Goal: Task Accomplishment & Management: Use online tool/utility

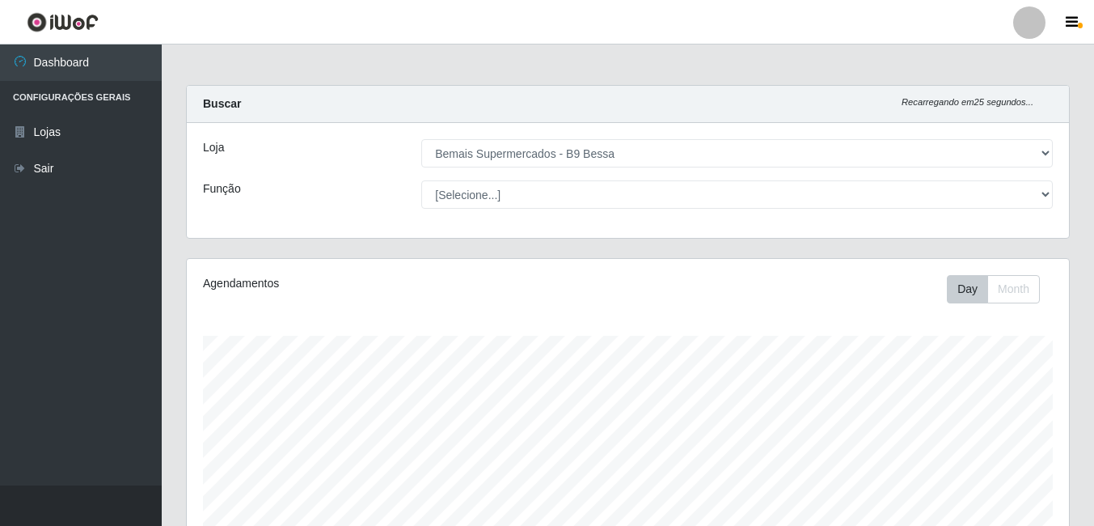
select select "410"
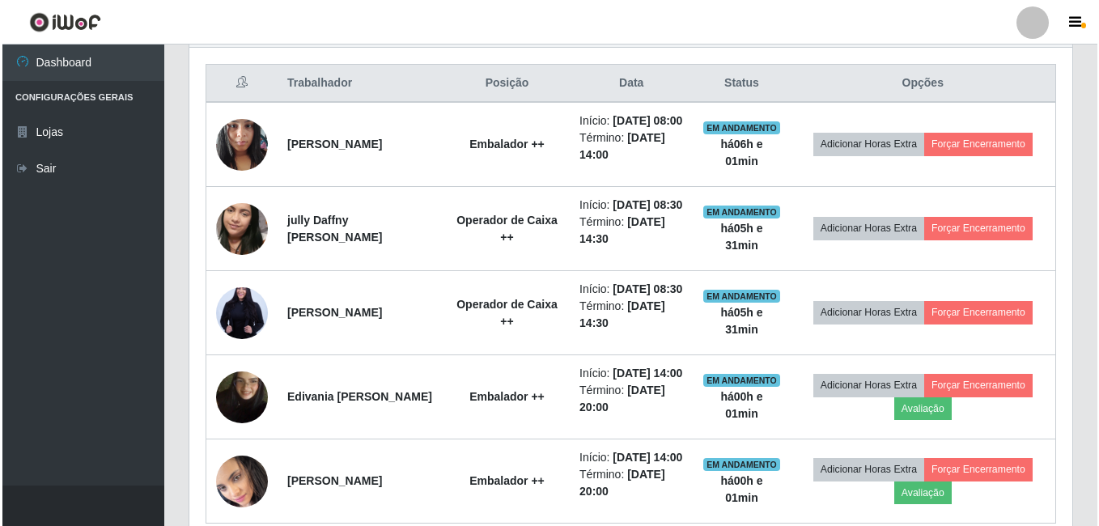
scroll to position [584, 0]
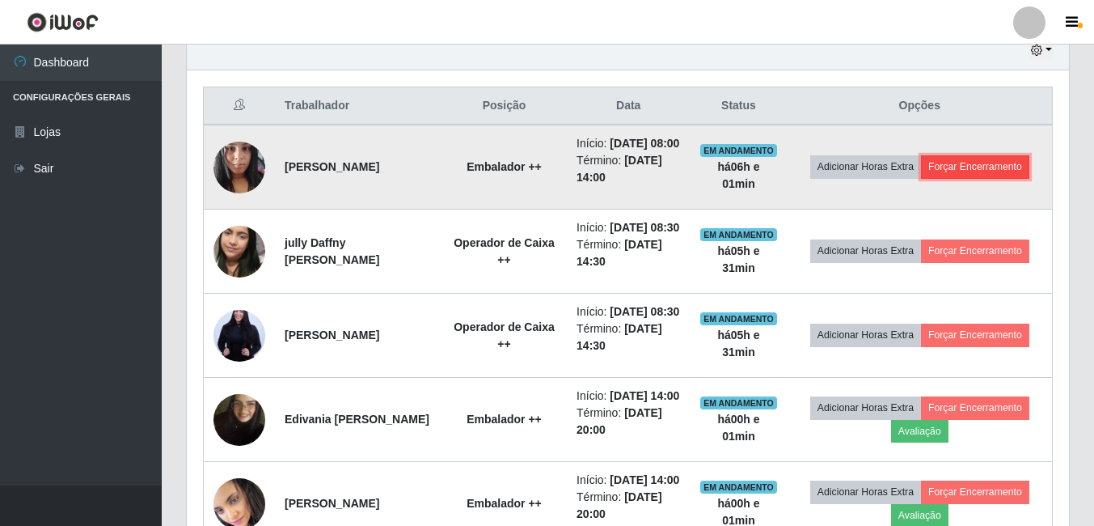
click at [951, 175] on button "Forçar Encerramento" at bounding box center [975, 166] width 108 height 23
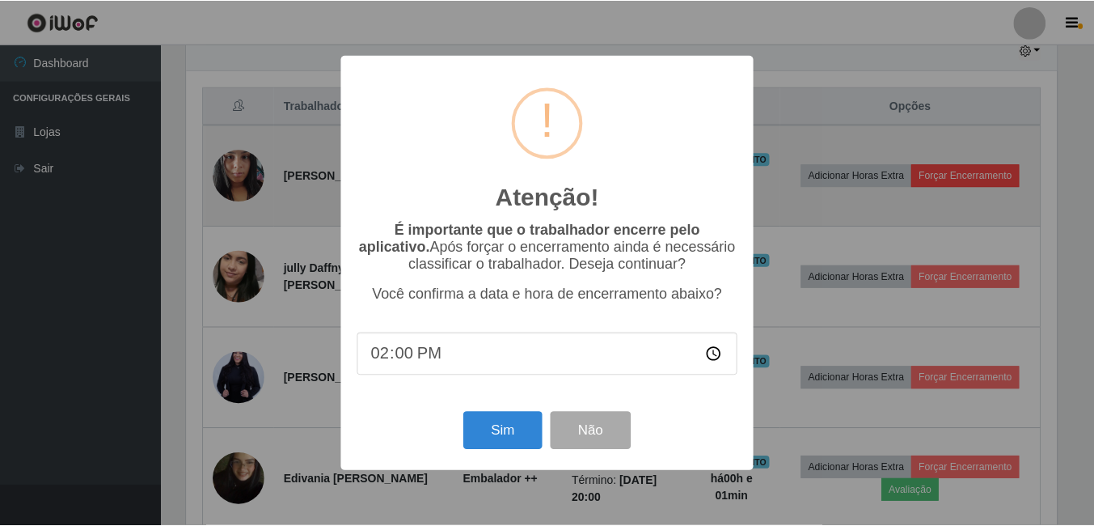
scroll to position [336, 874]
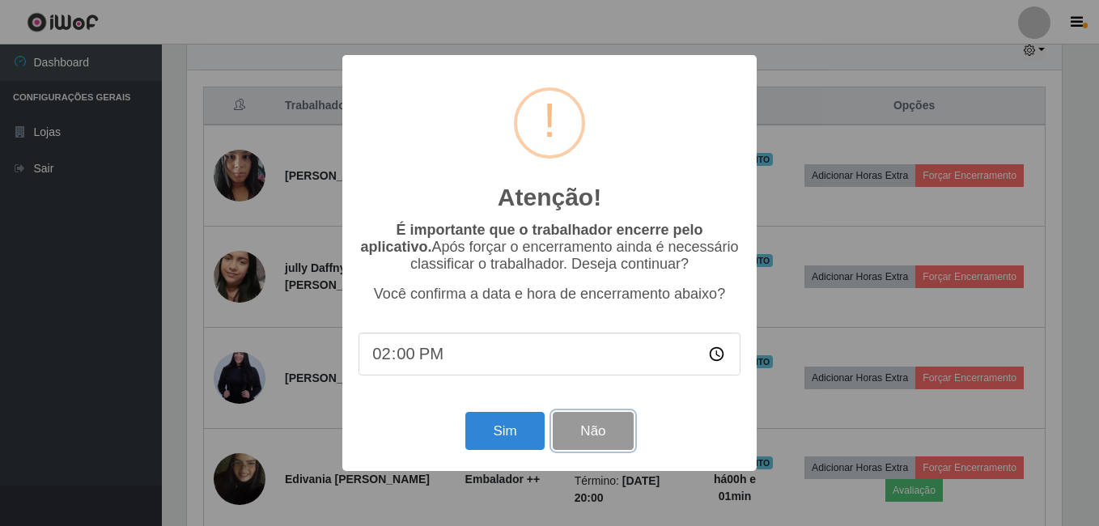
click at [582, 431] on button "Não" at bounding box center [593, 431] width 80 height 38
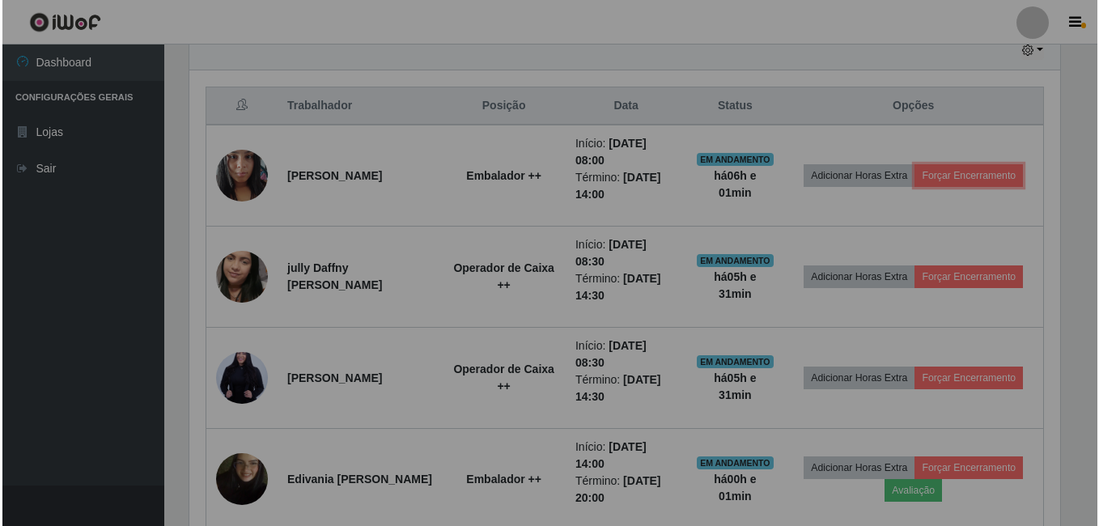
scroll to position [336, 883]
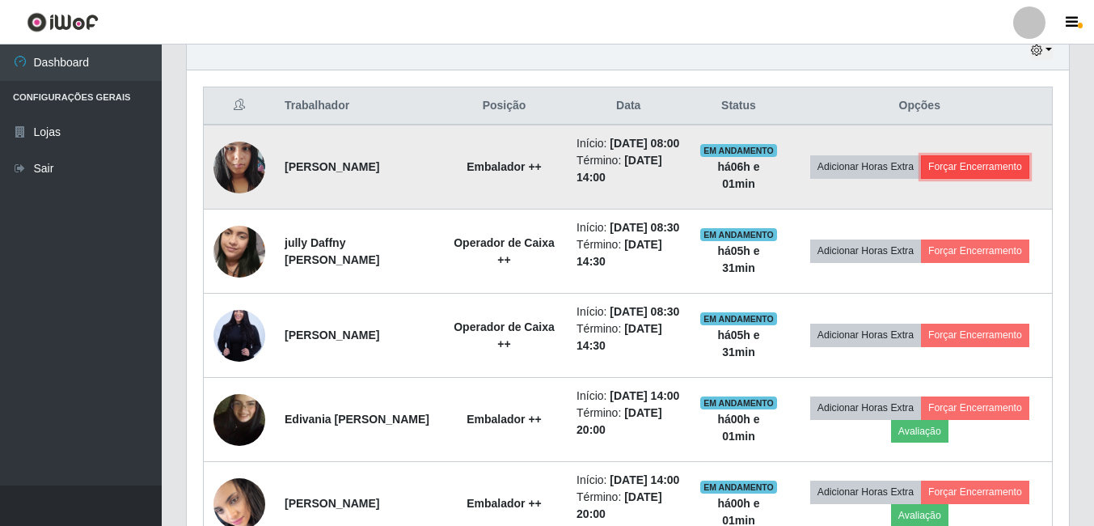
click at [993, 169] on button "Forçar Encerramento" at bounding box center [975, 166] width 108 height 23
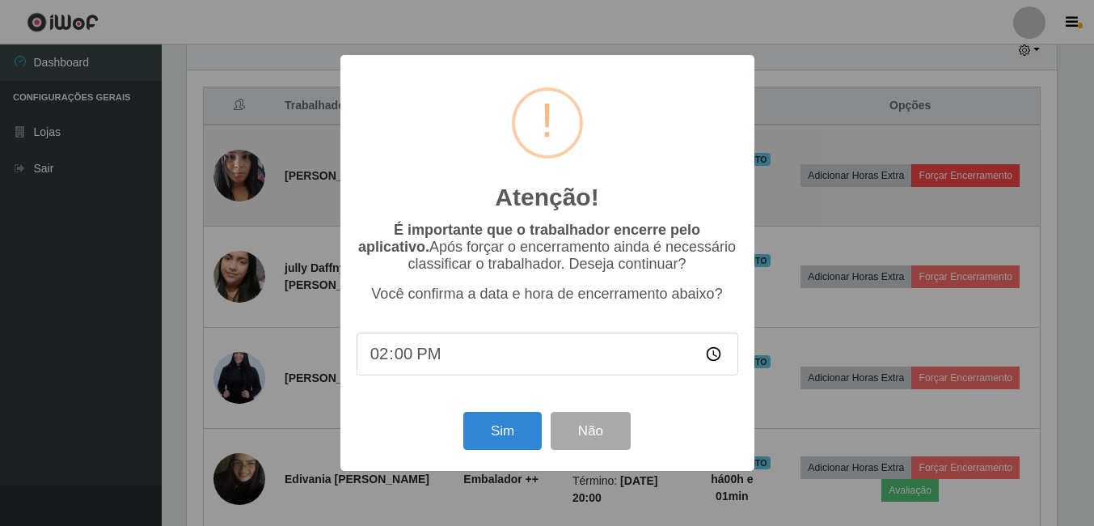
scroll to position [336, 874]
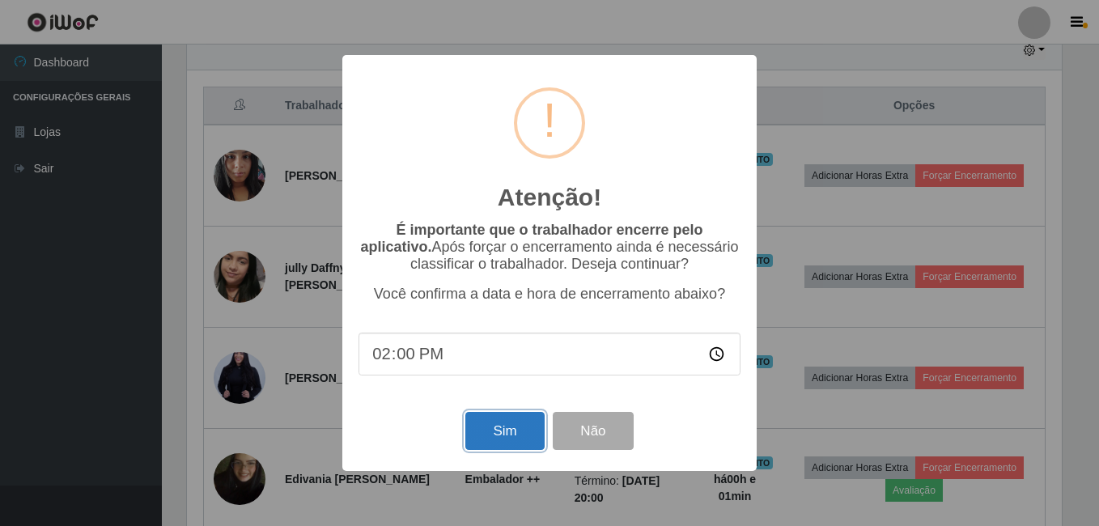
click at [504, 426] on button "Sim" at bounding box center [504, 431] width 78 height 38
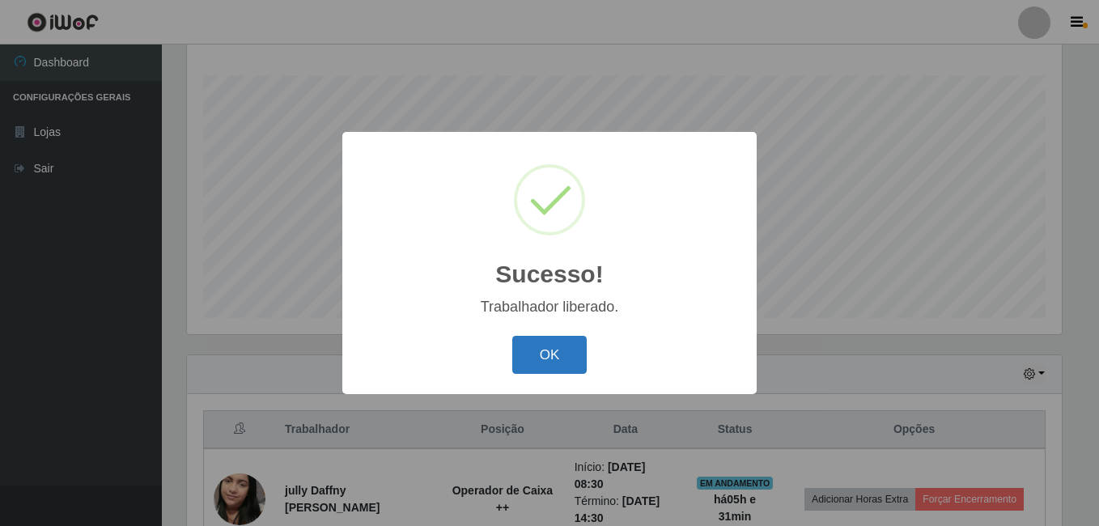
click at [539, 356] on button "OK" at bounding box center [549, 355] width 75 height 38
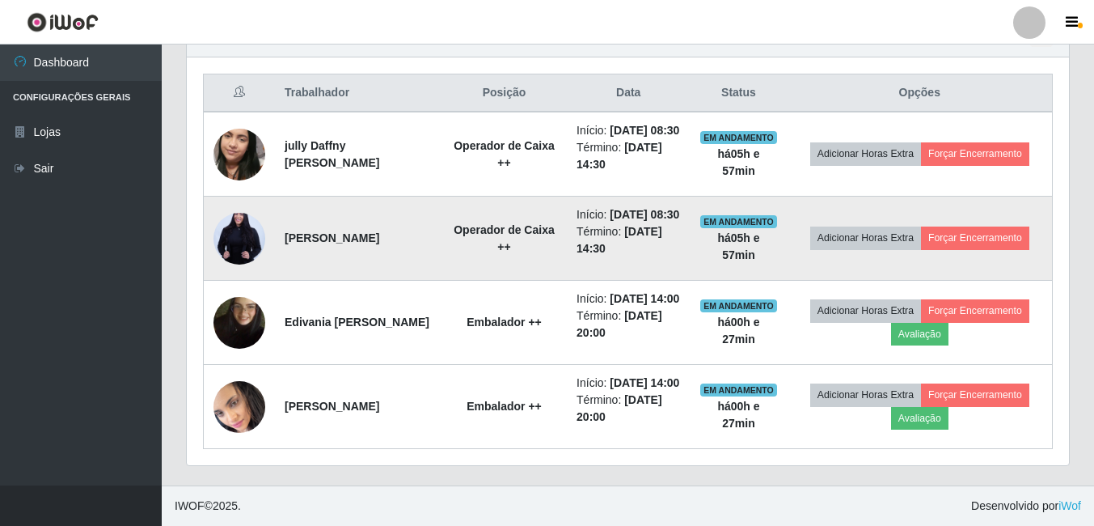
scroll to position [584, 0]
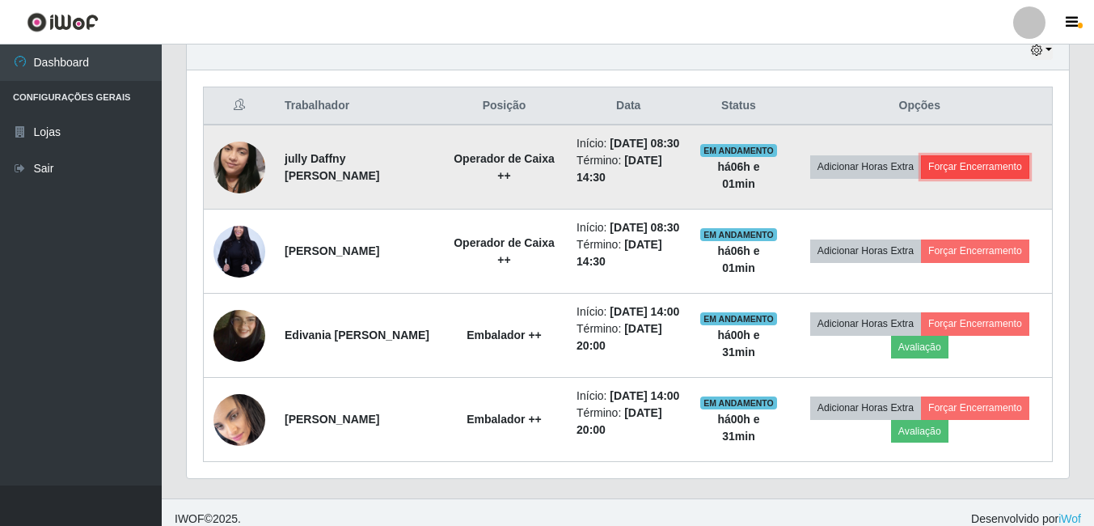
click at [946, 174] on button "Forçar Encerramento" at bounding box center [975, 166] width 108 height 23
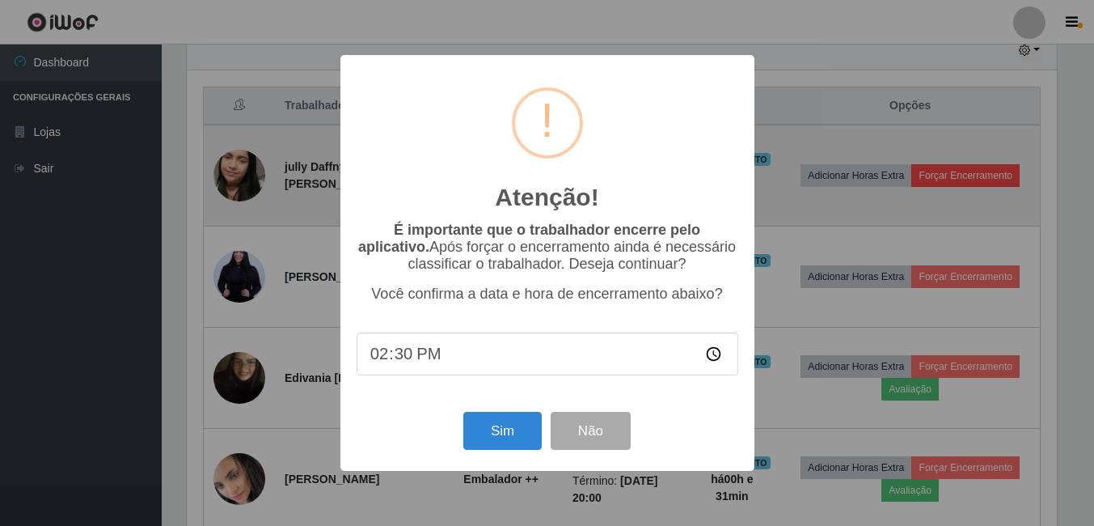
scroll to position [336, 874]
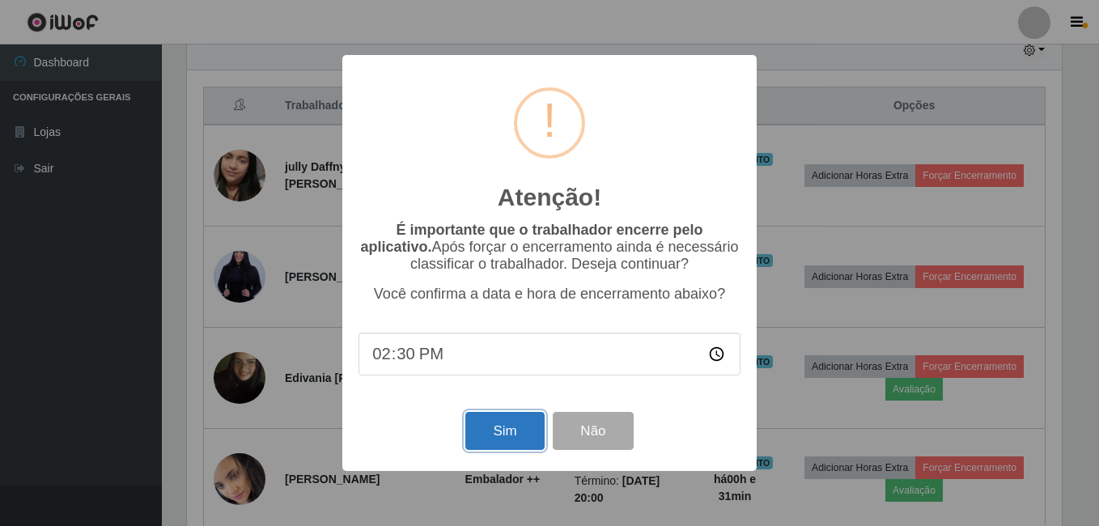
click at [493, 425] on button "Sim" at bounding box center [504, 431] width 78 height 38
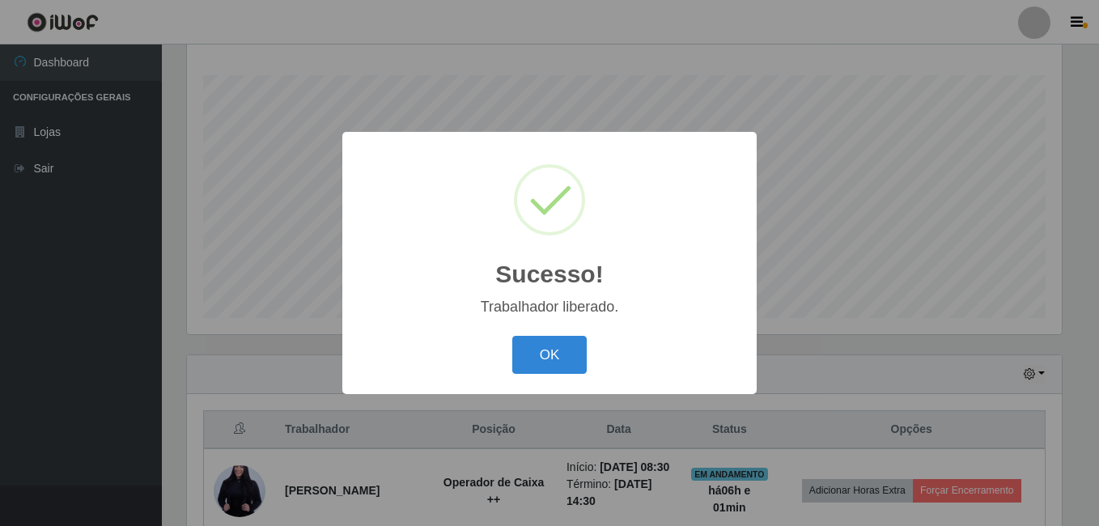
click at [519, 354] on button "OK" at bounding box center [549, 355] width 75 height 38
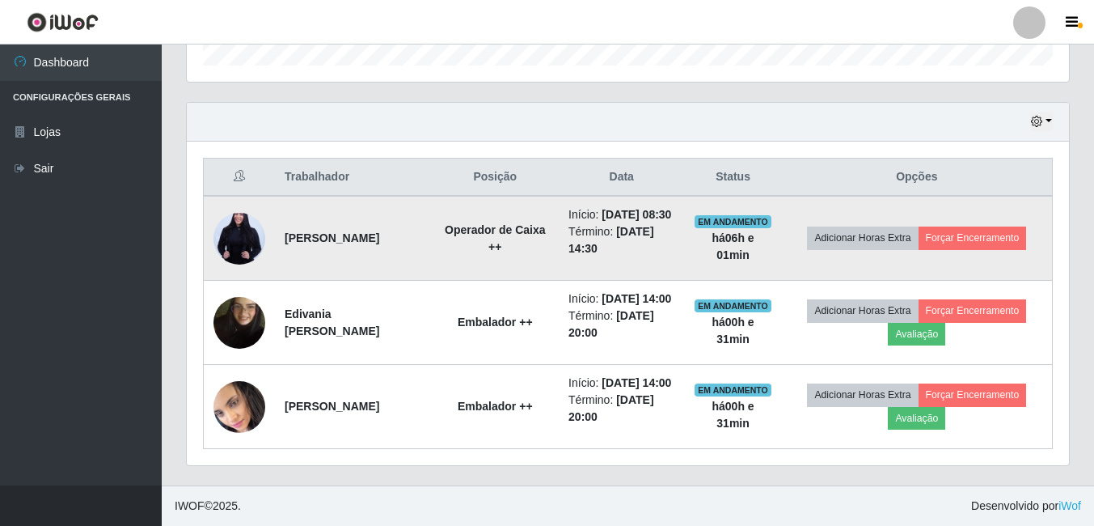
scroll to position [564, 0]
click at [968, 227] on button "Forçar Encerramento" at bounding box center [973, 238] width 108 height 23
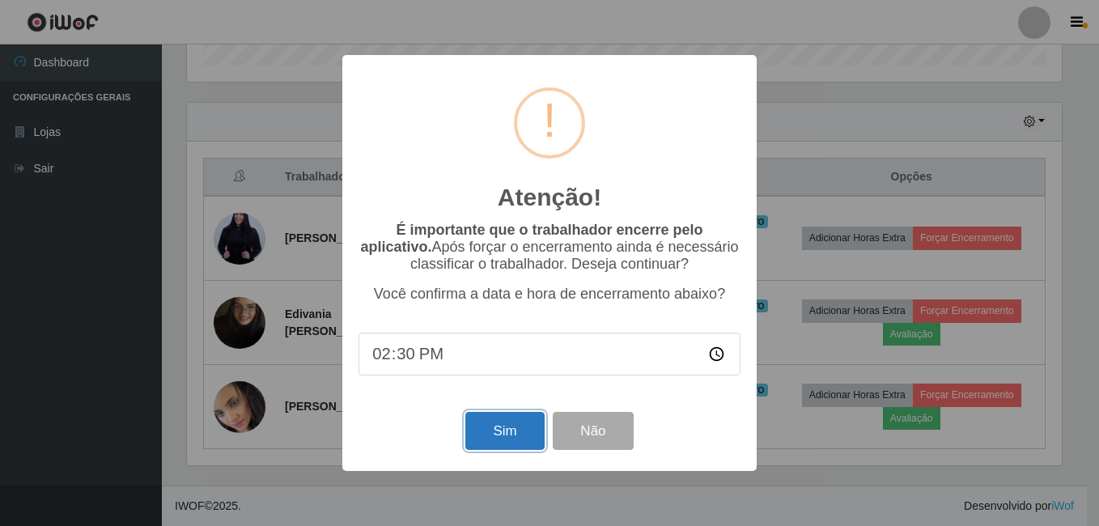
click at [491, 438] on button "Sim" at bounding box center [504, 431] width 78 height 38
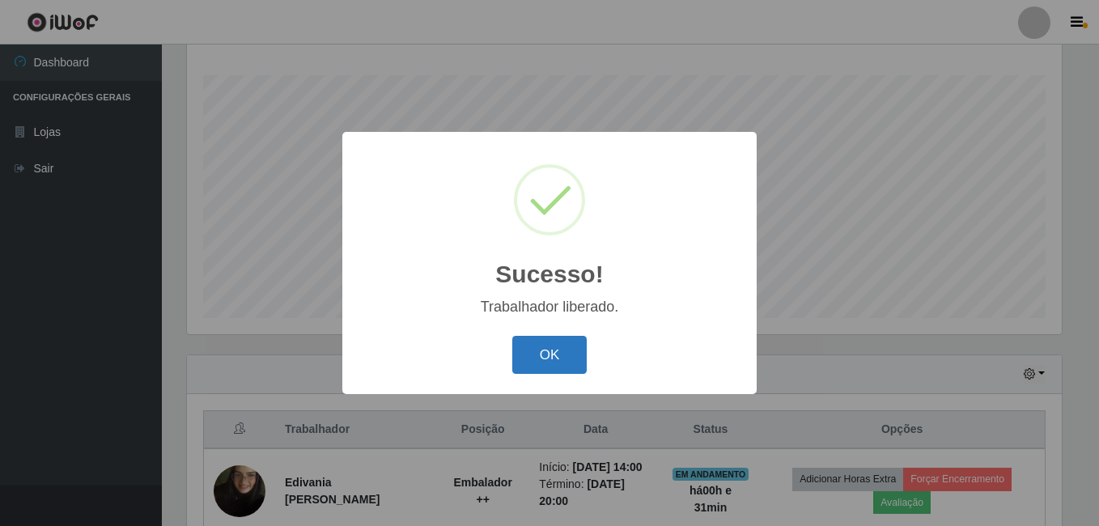
click at [561, 365] on button "OK" at bounding box center [549, 355] width 75 height 38
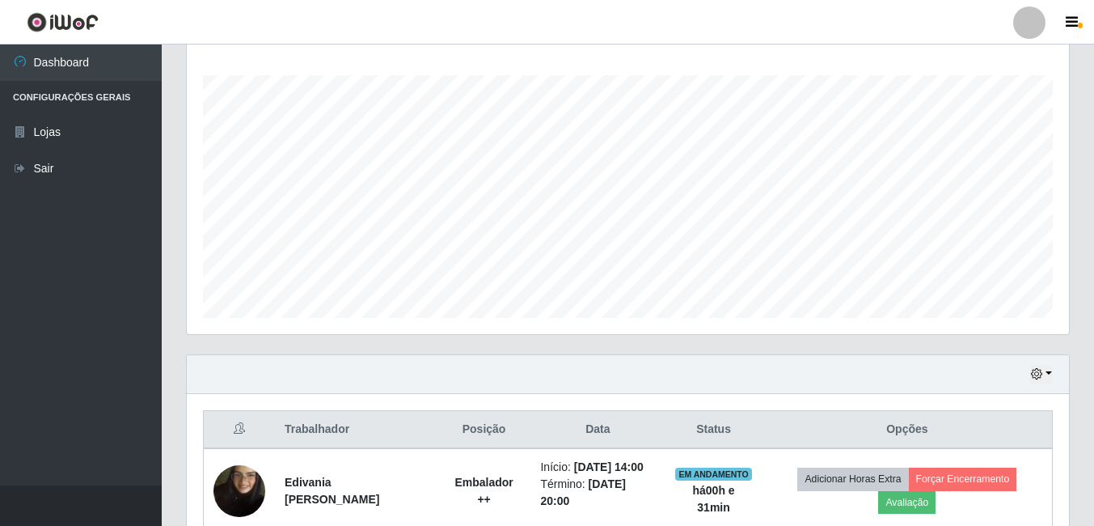
scroll to position [336, 883]
